Goal: Find specific page/section: Find specific page/section

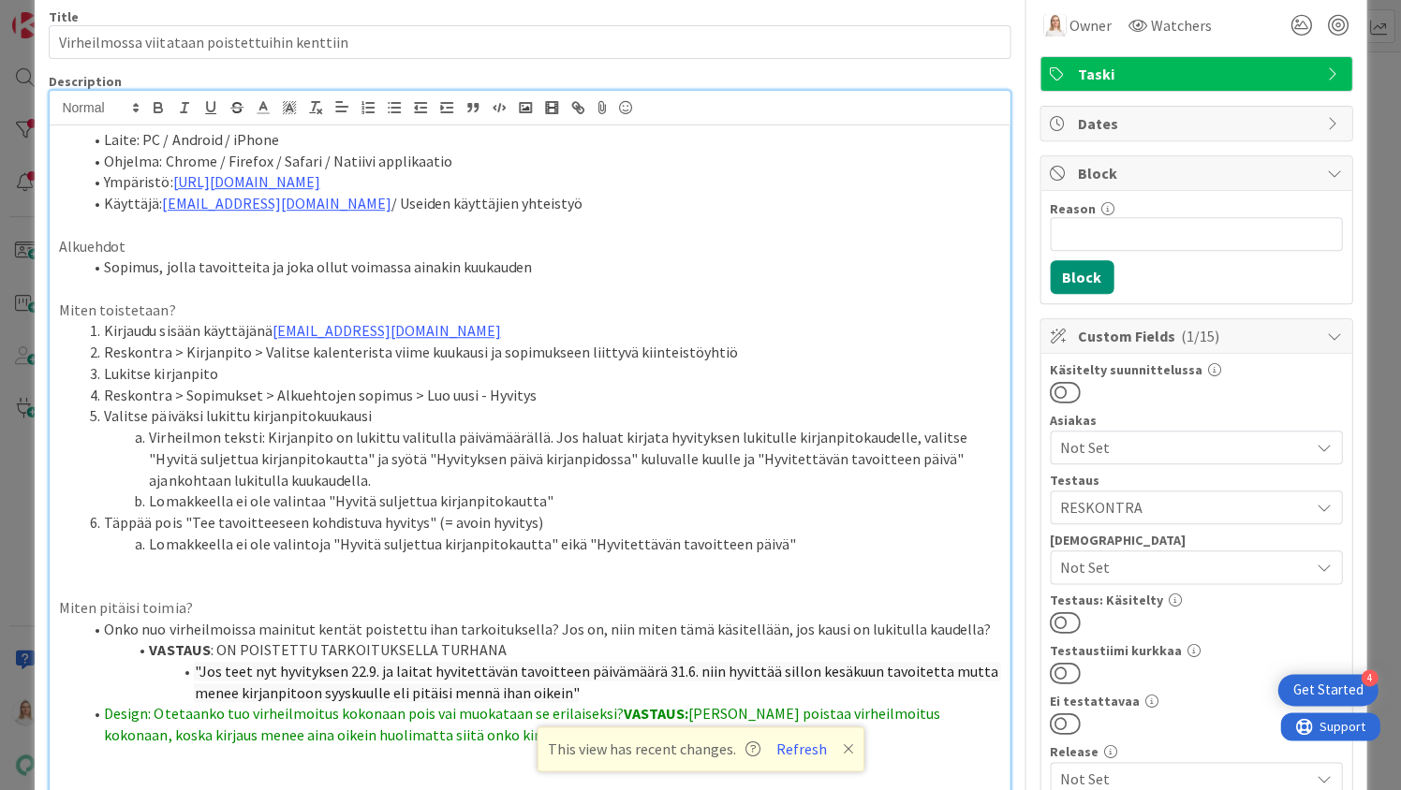
scroll to position [76, 0]
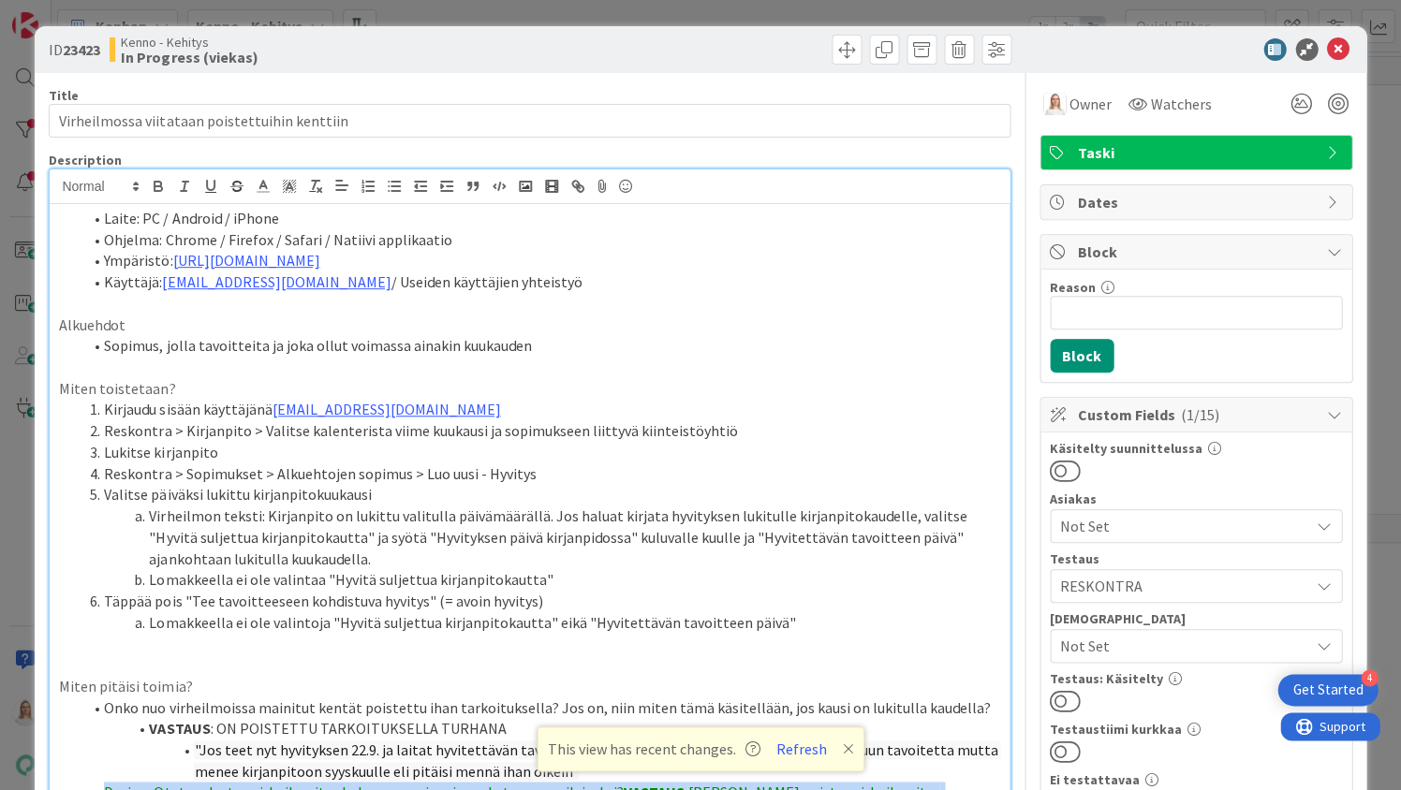
scroll to position [896, 81]
click at [1341, 45] on icon at bounding box center [1338, 49] width 22 height 22
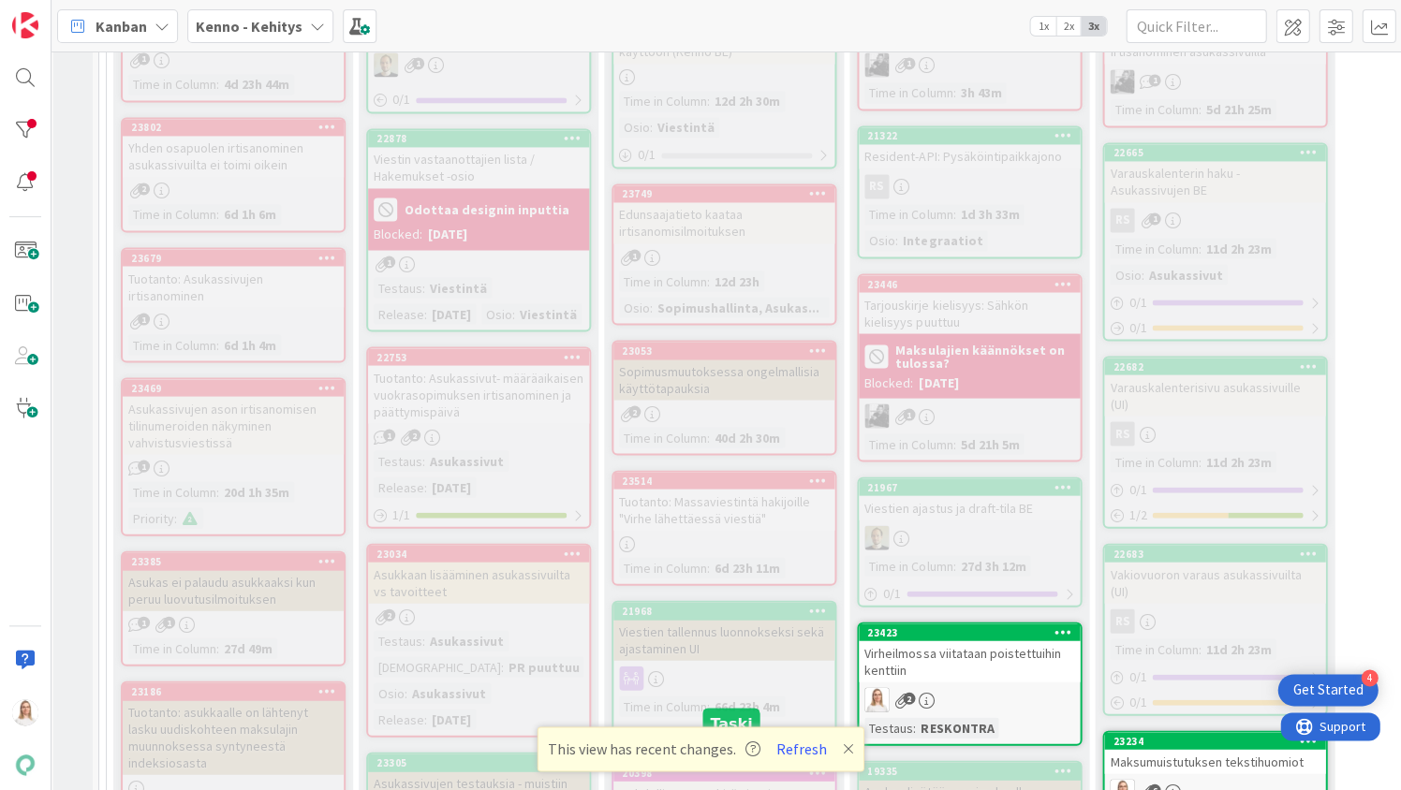
scroll to position [773, 5]
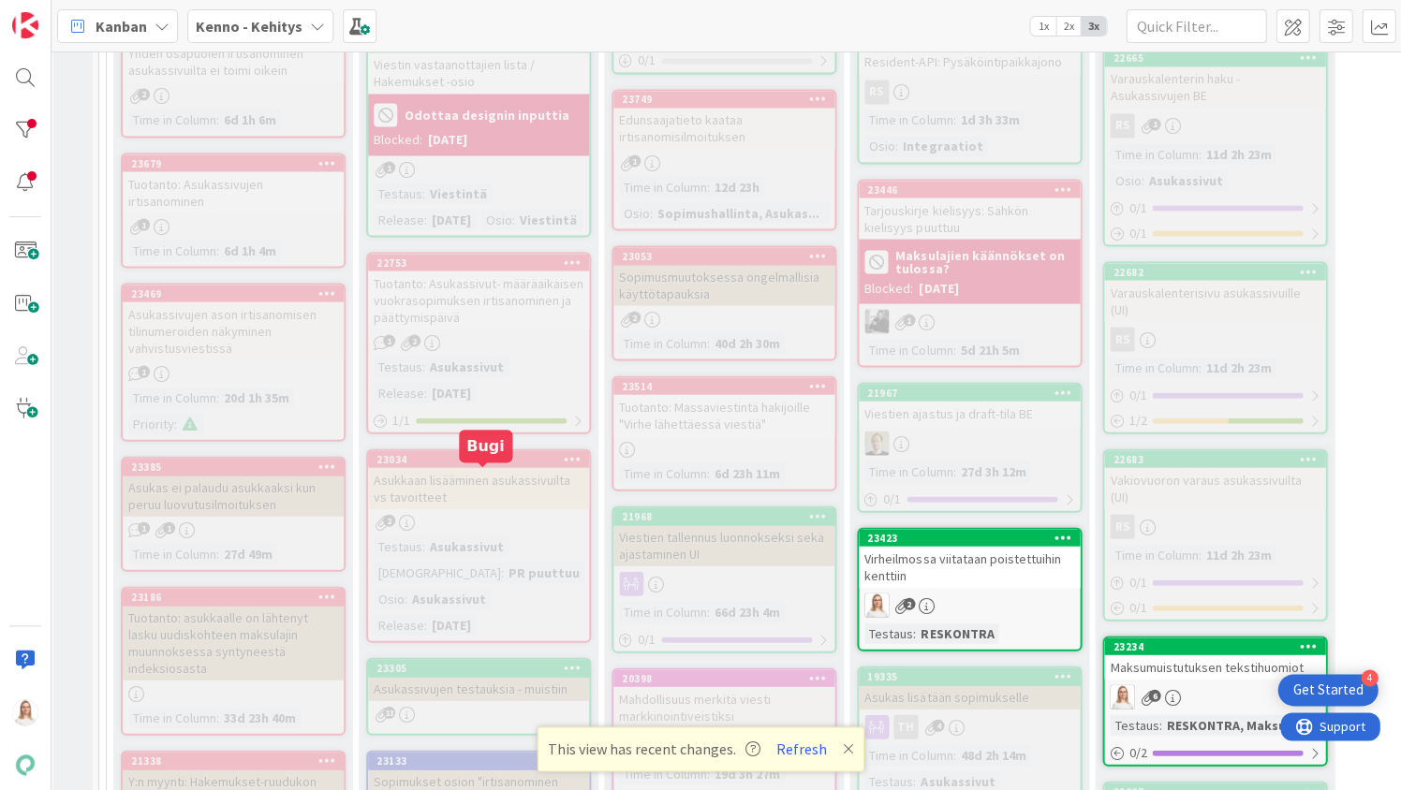
click at [503, 465] on div "23034" at bounding box center [482, 458] width 213 height 13
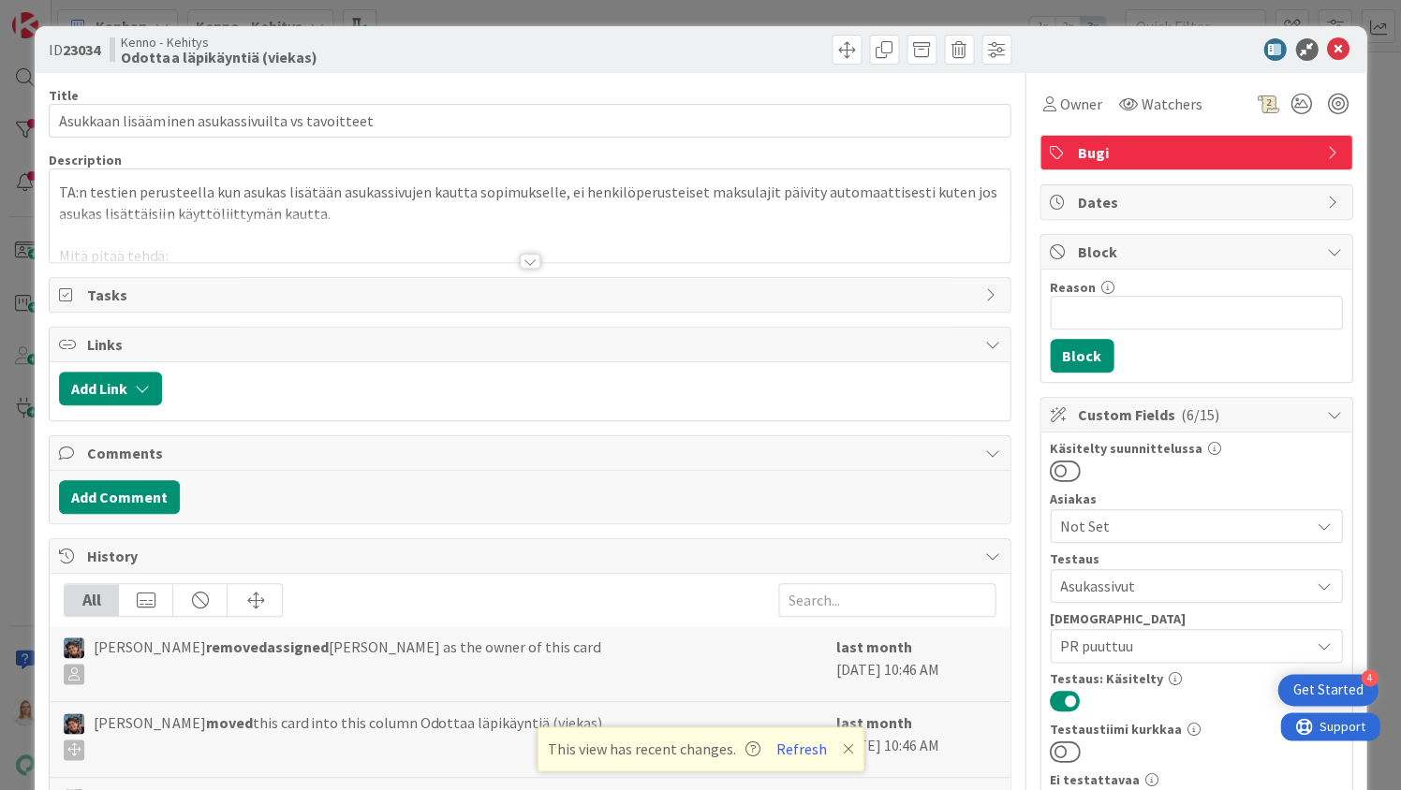
click at [528, 255] on div at bounding box center [530, 261] width 21 height 15
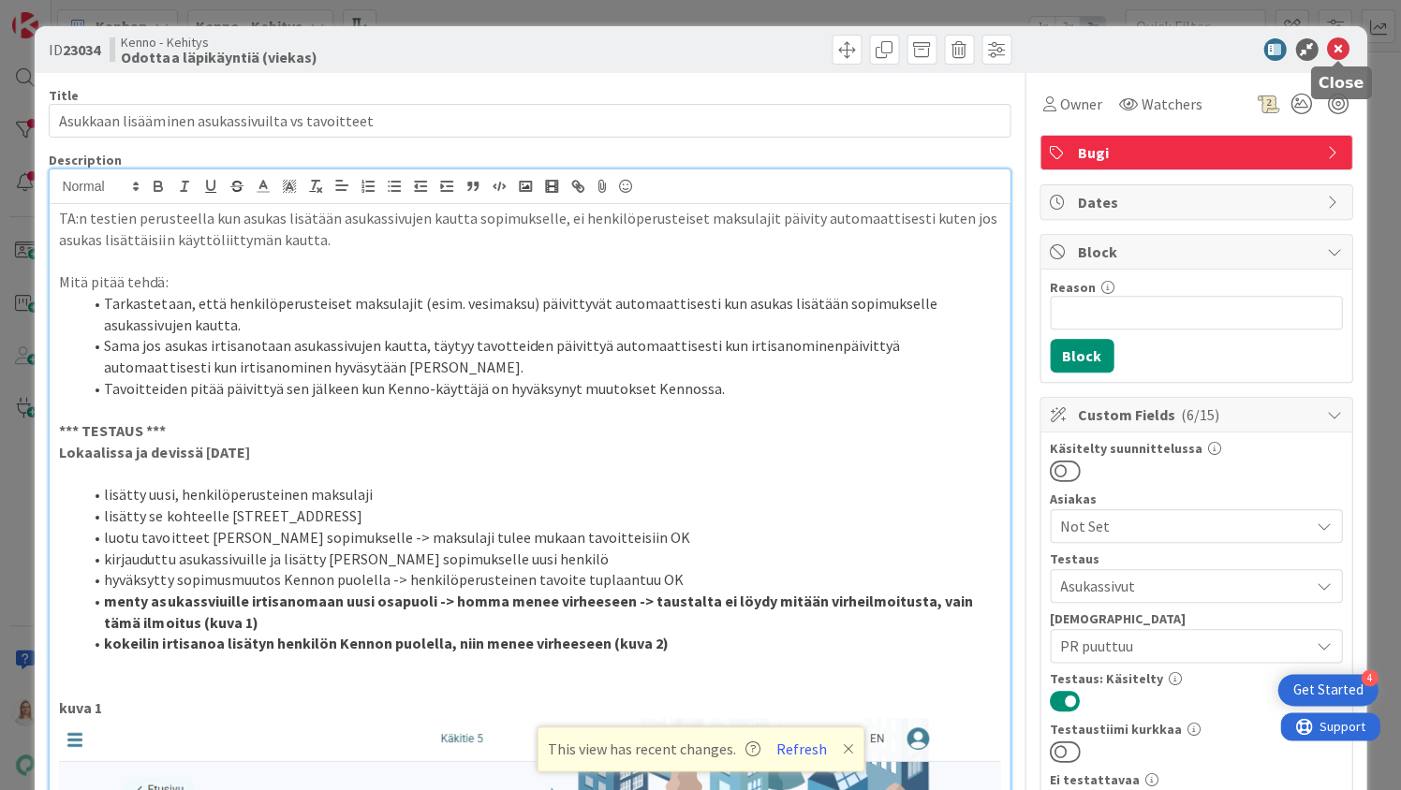
click at [1334, 50] on icon at bounding box center [1338, 49] width 22 height 22
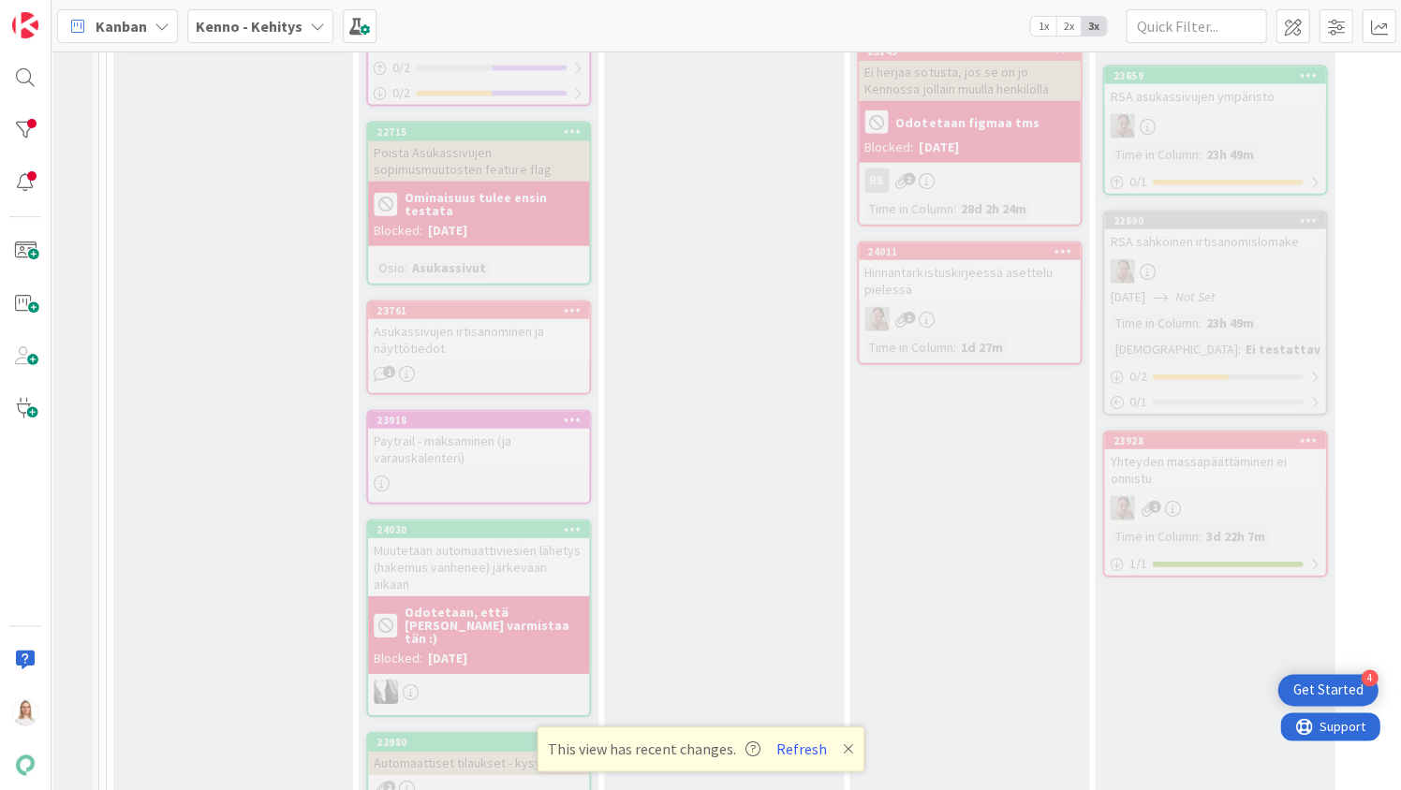
scroll to position [2714, 5]
click at [450, 303] on div "23761" at bounding box center [482, 309] width 213 height 13
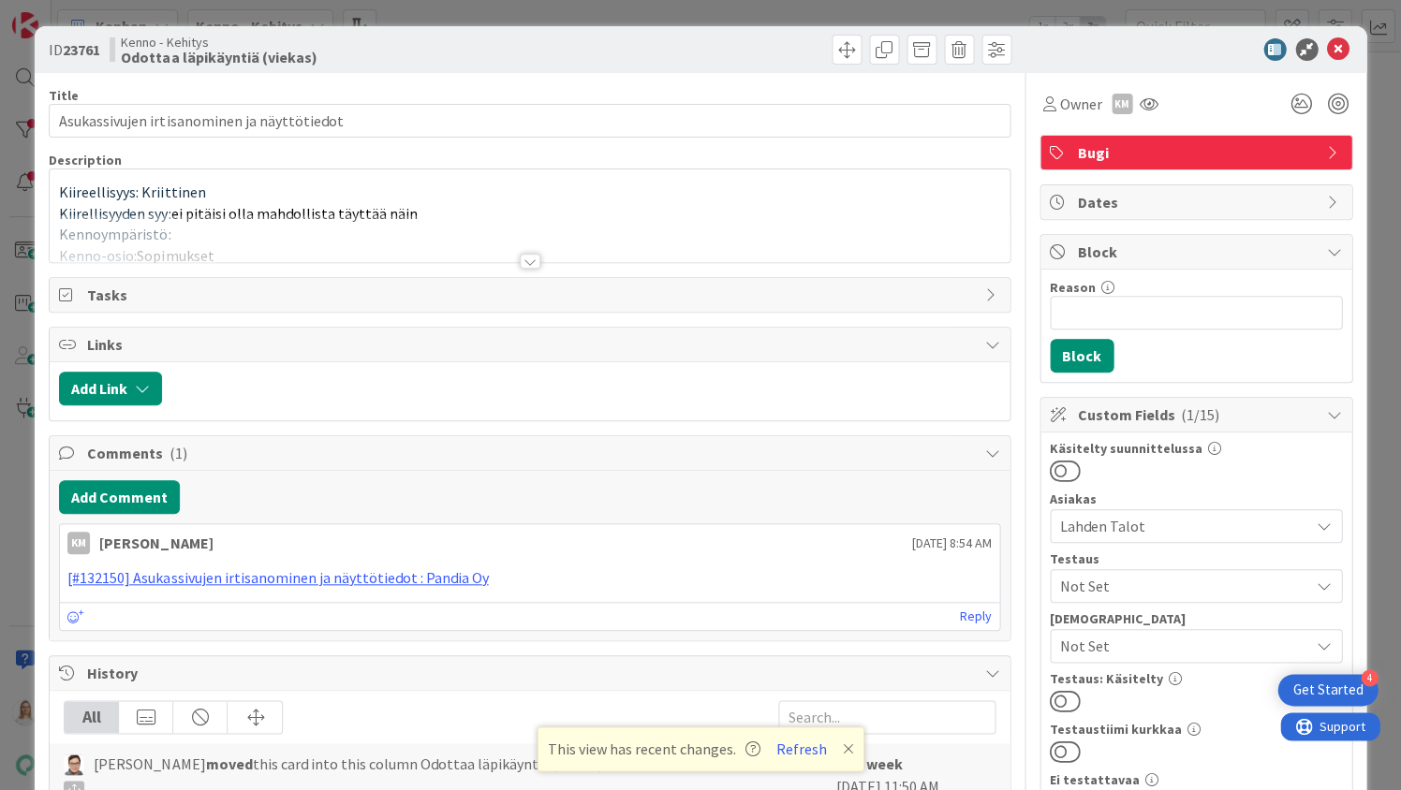
click at [527, 263] on div at bounding box center [530, 261] width 21 height 15
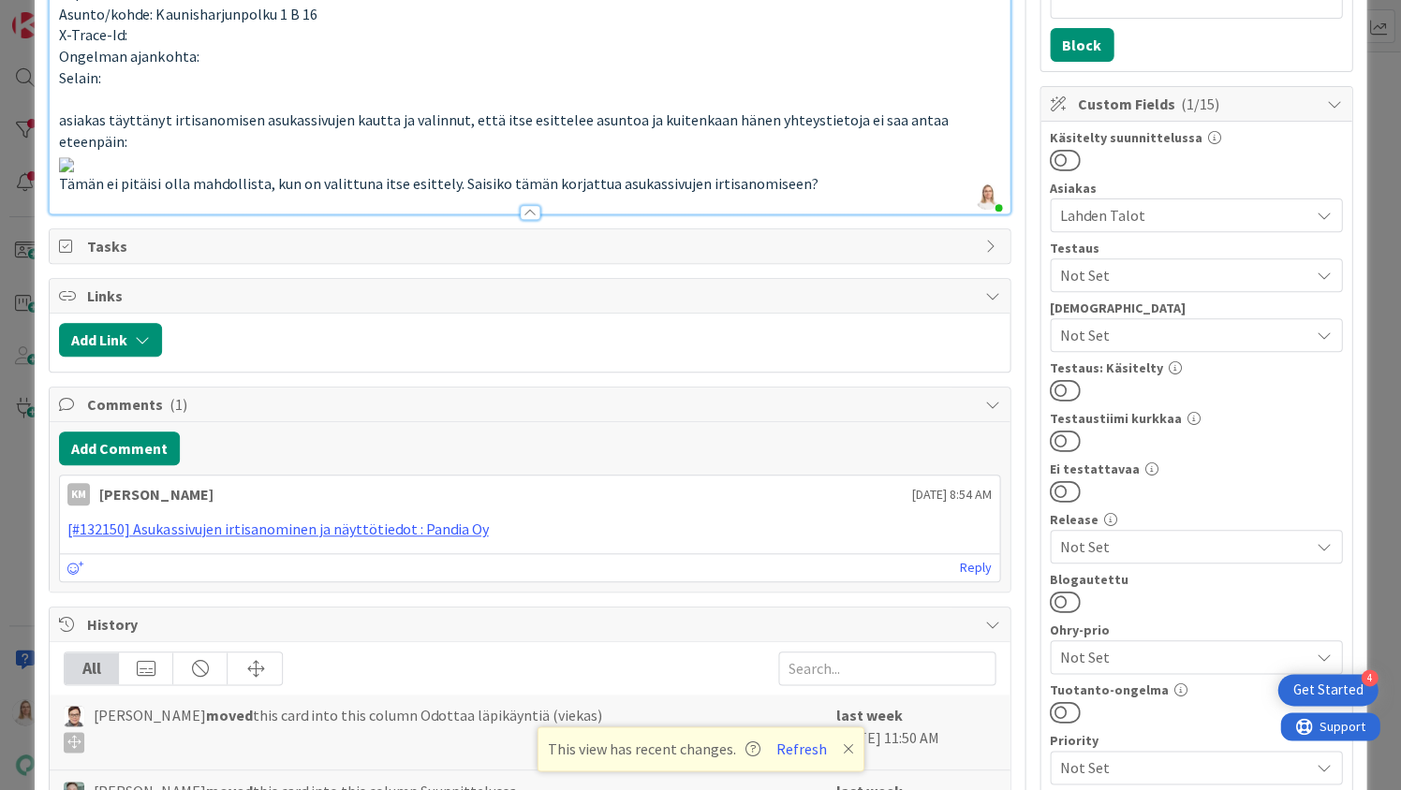
scroll to position [314, 0]
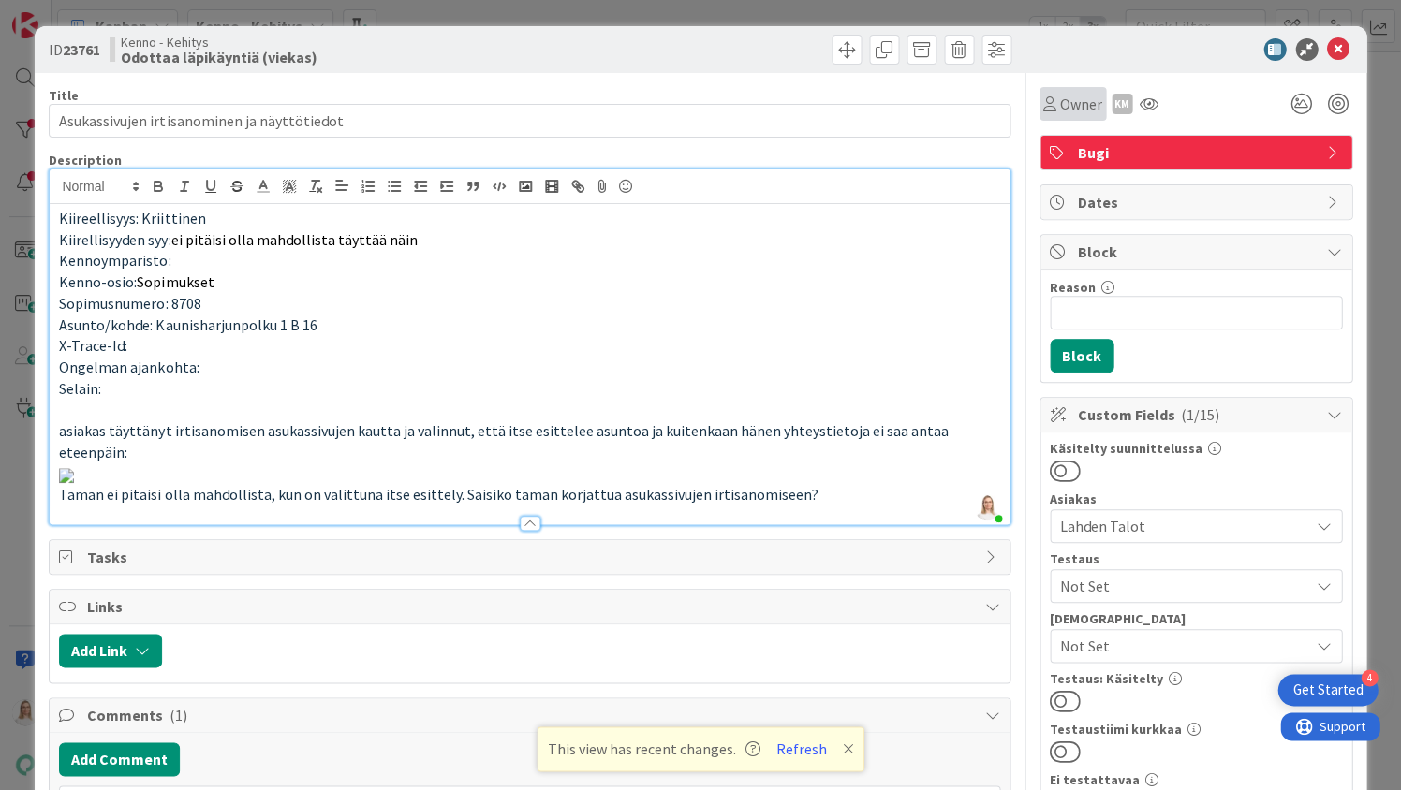
click at [1079, 105] on span "Owner" at bounding box center [1081, 104] width 42 height 22
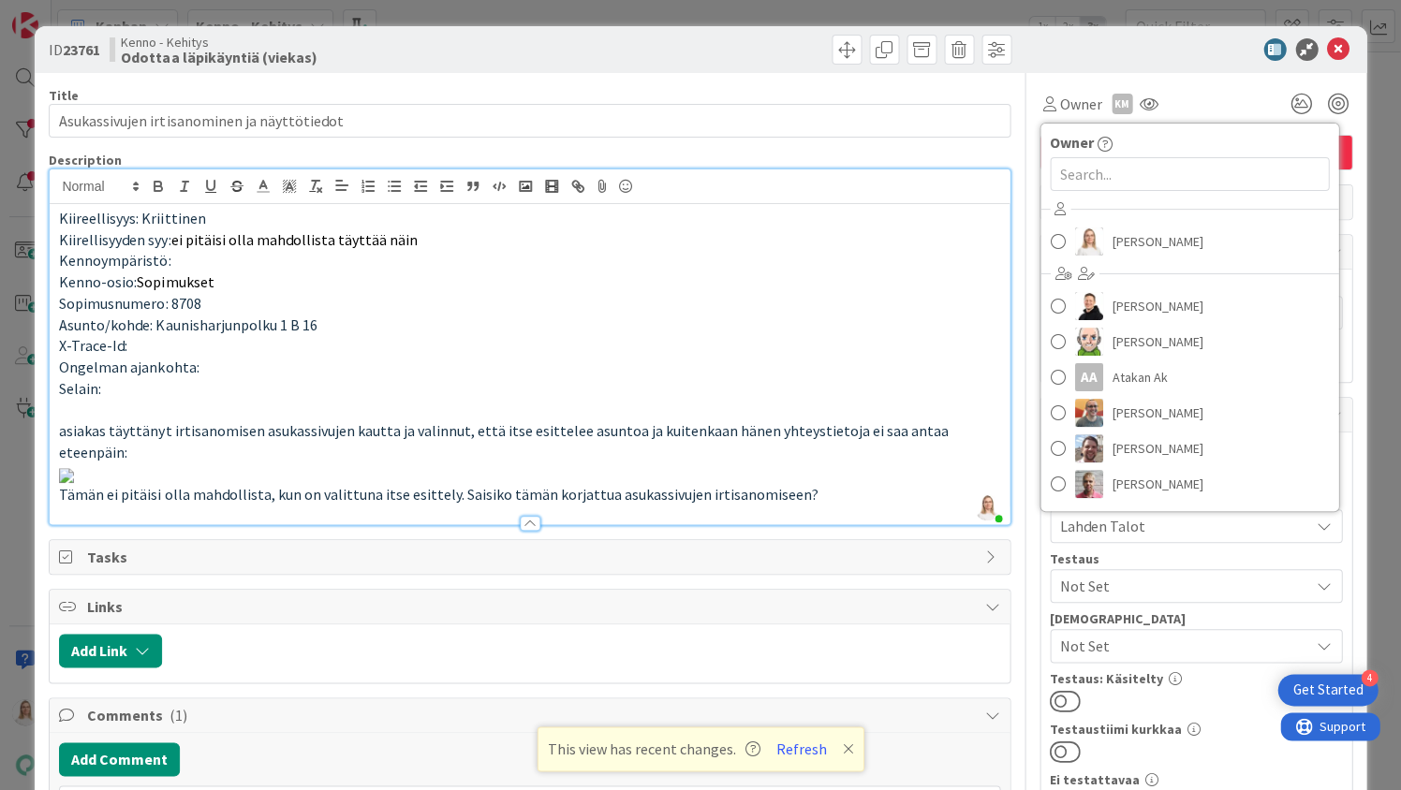
click at [712, 316] on p "Asunto/kohde: Kaunisharjunpolku 1 B 16" at bounding box center [529, 326] width 940 height 22
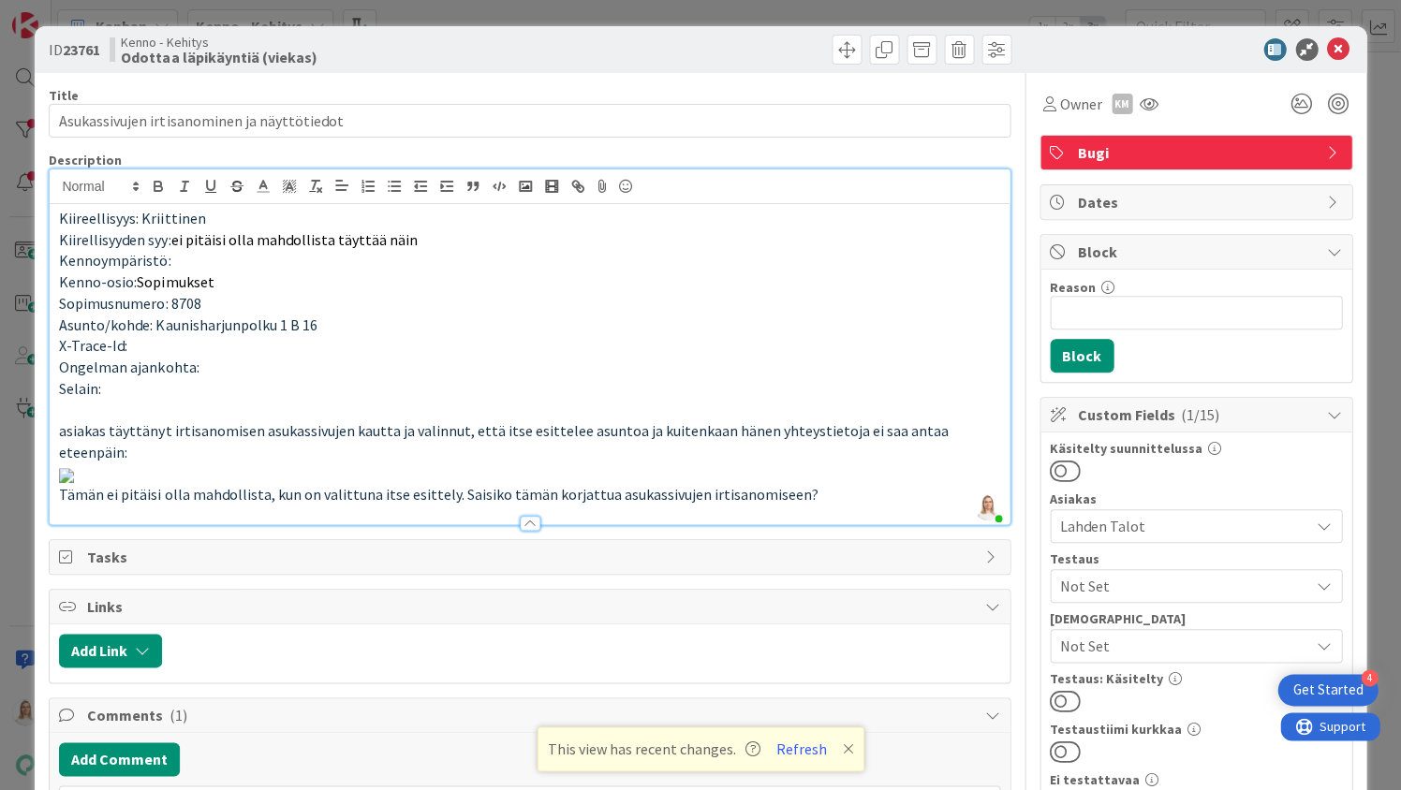
scroll to position [0, 0]
click at [1068, 100] on span "Owner" at bounding box center [1081, 104] width 42 height 22
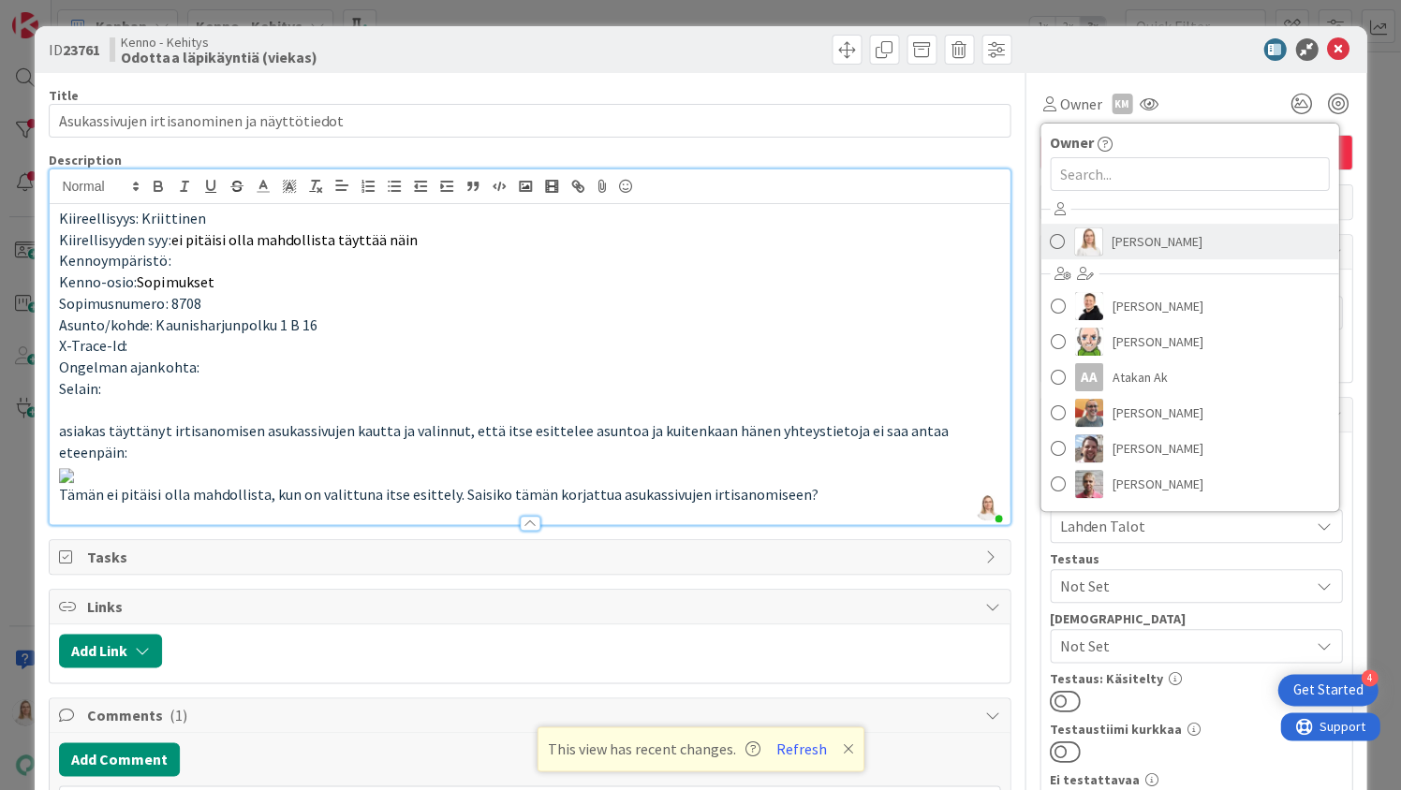
click at [1131, 238] on span "[PERSON_NAME]" at bounding box center [1157, 242] width 91 height 28
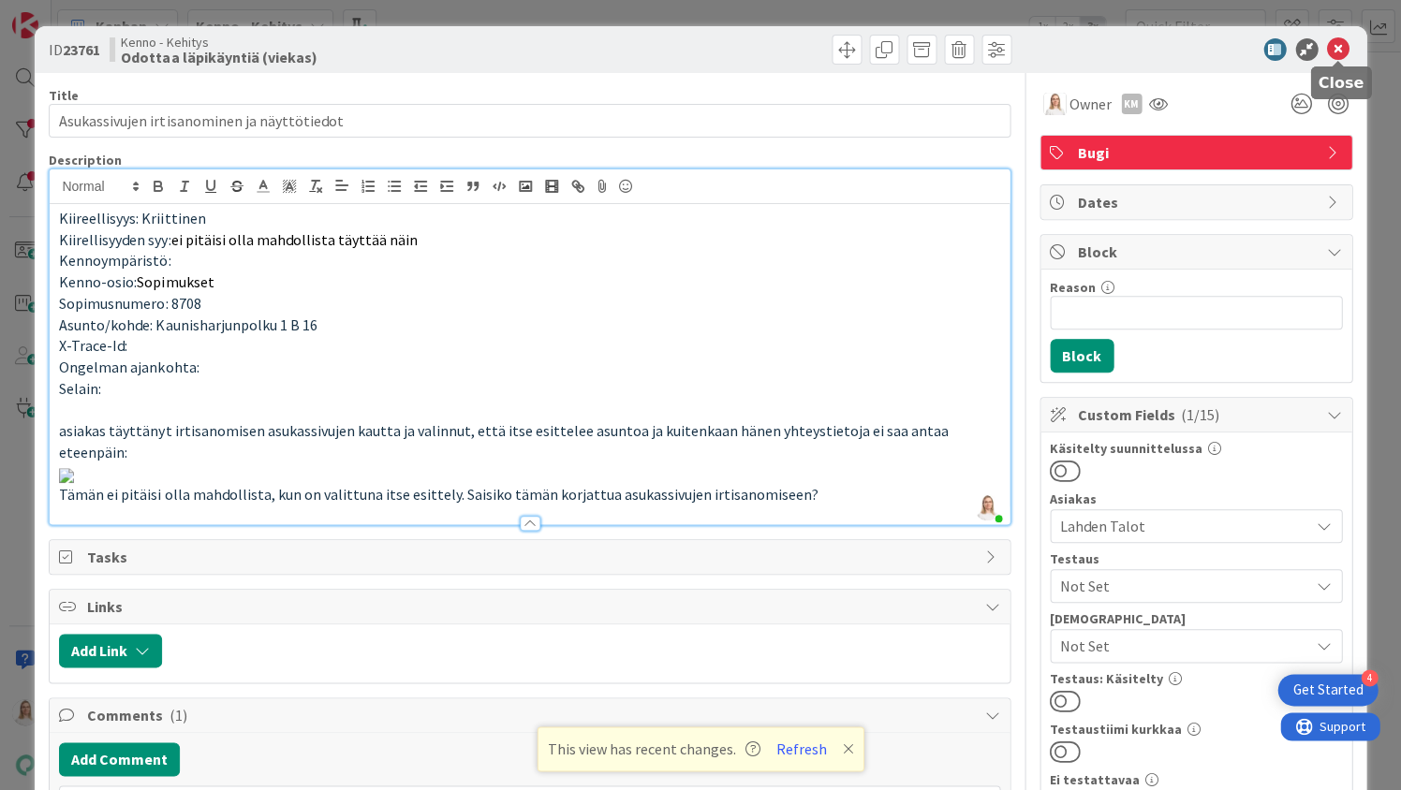
click at [1341, 45] on icon at bounding box center [1338, 49] width 22 height 22
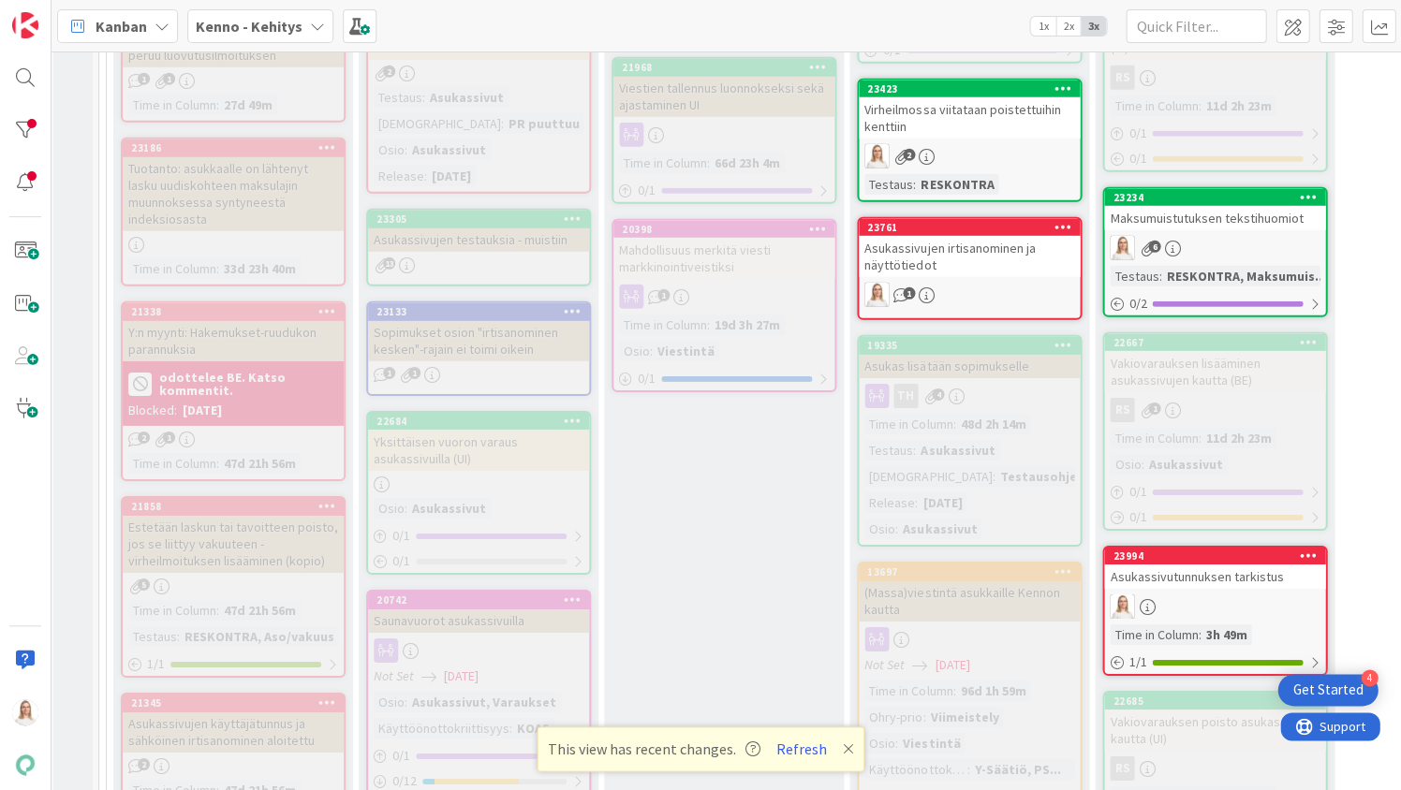
scroll to position [1221, 5]
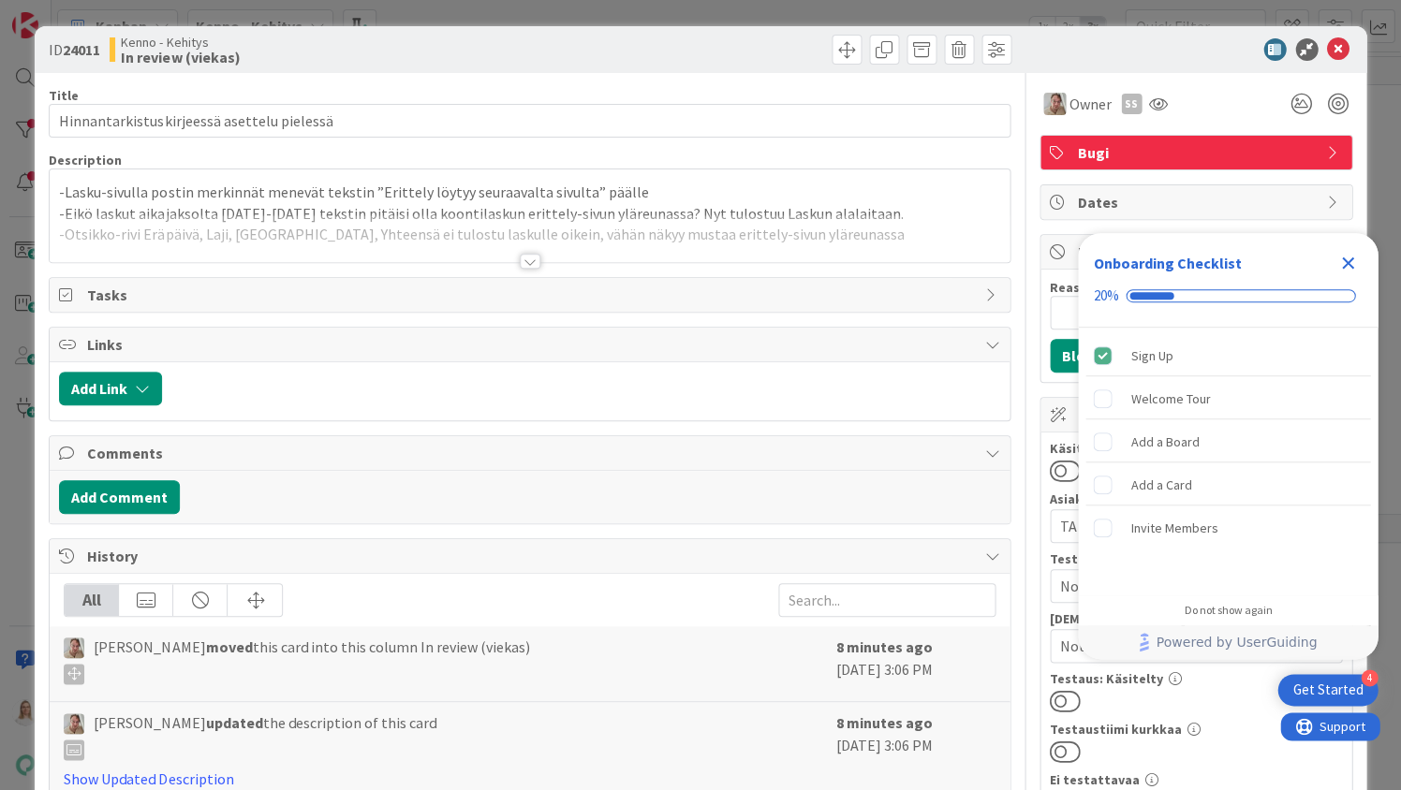
click at [536, 258] on div at bounding box center [530, 261] width 21 height 15
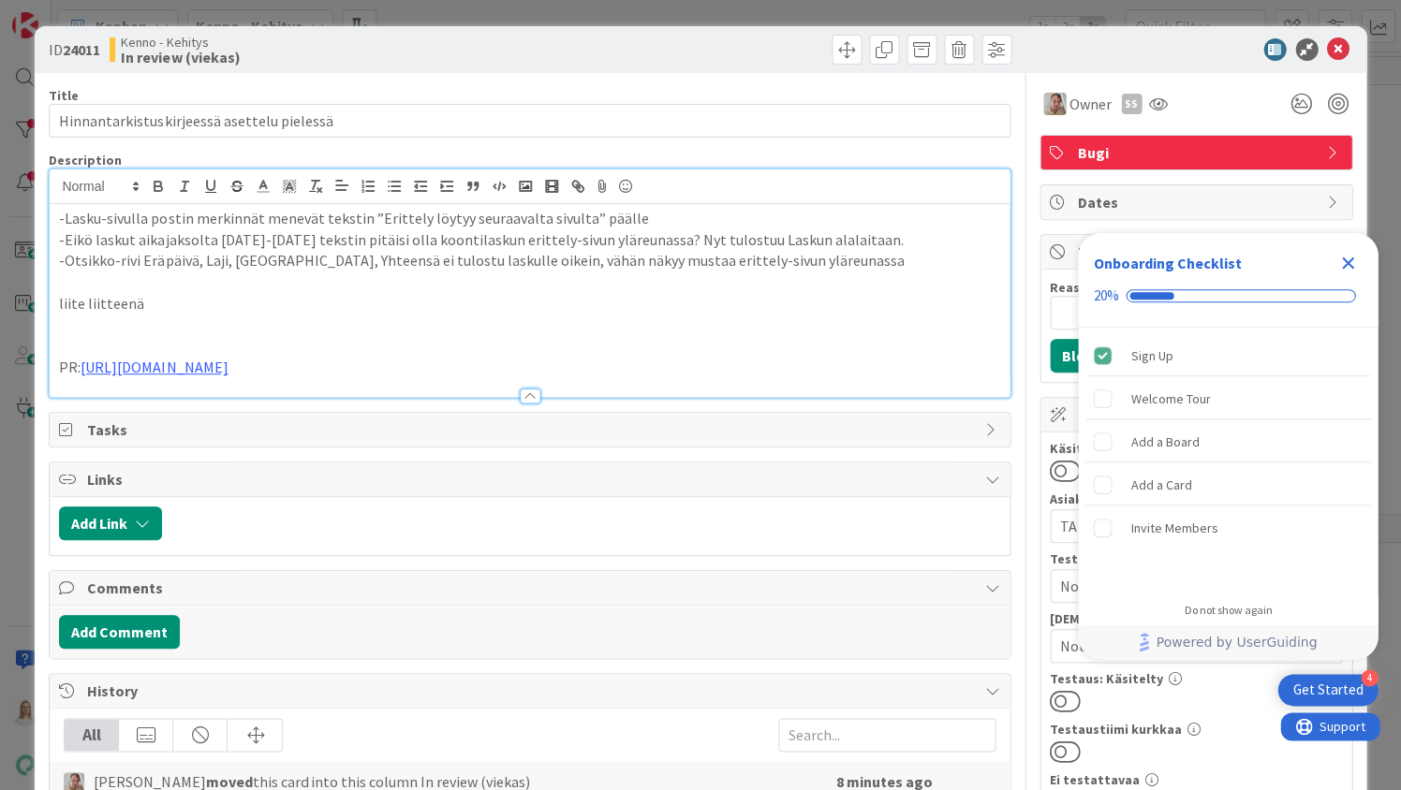
click at [1345, 262] on icon "Close Checklist" at bounding box center [1348, 264] width 12 height 12
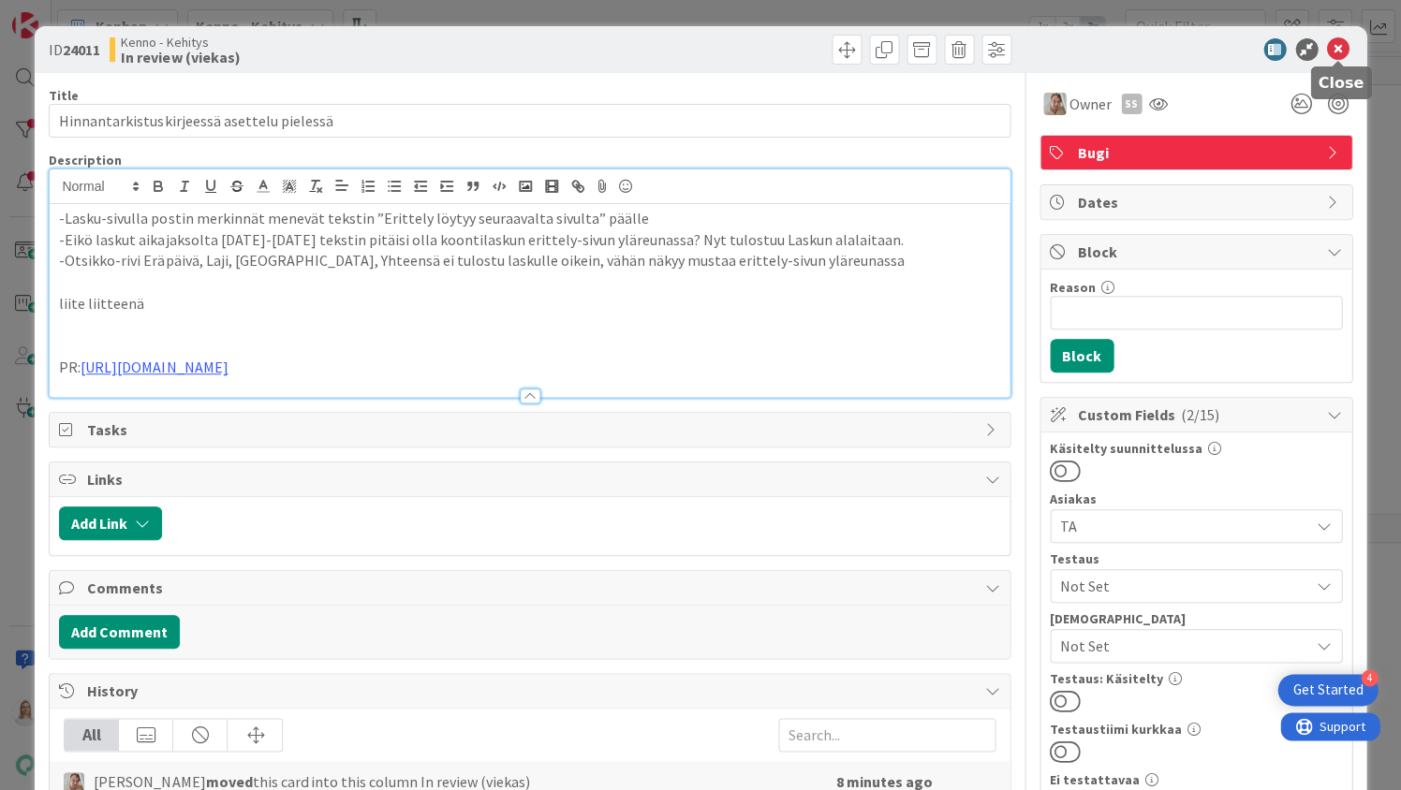
click at [1338, 41] on icon at bounding box center [1338, 49] width 22 height 22
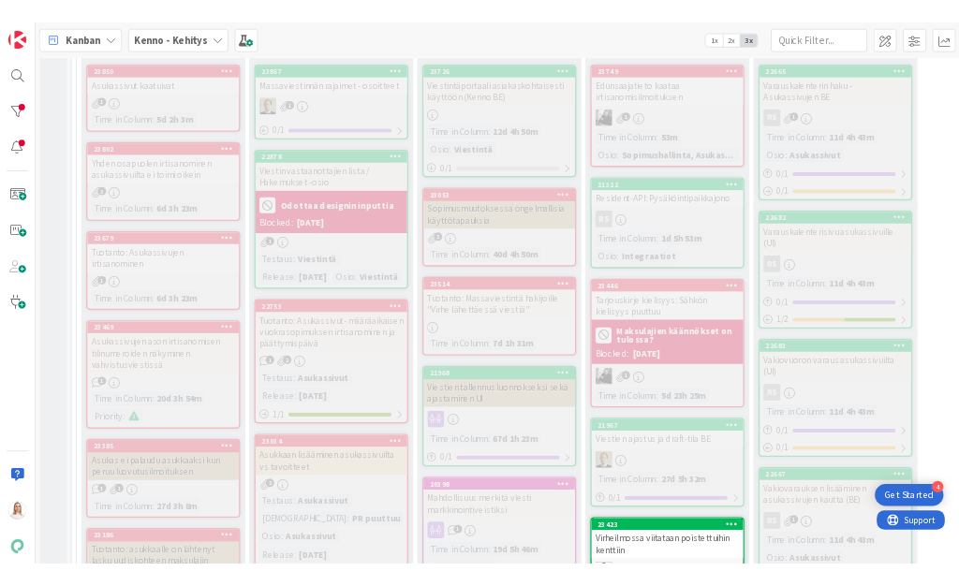
scroll to position [622, 0]
